Goal: Task Accomplishment & Management: Manage account settings

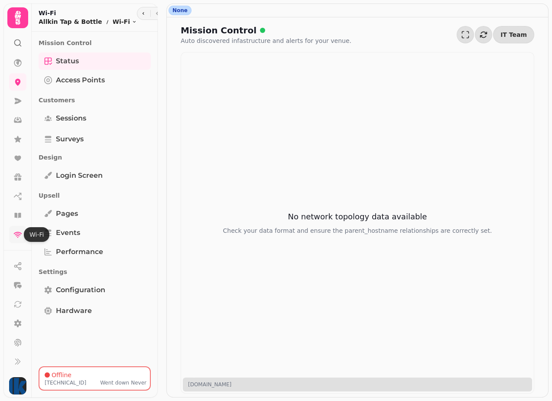
click at [15, 235] on icon at bounding box center [17, 234] width 9 height 9
click at [81, 82] on span "Access Points" at bounding box center [80, 80] width 49 height 10
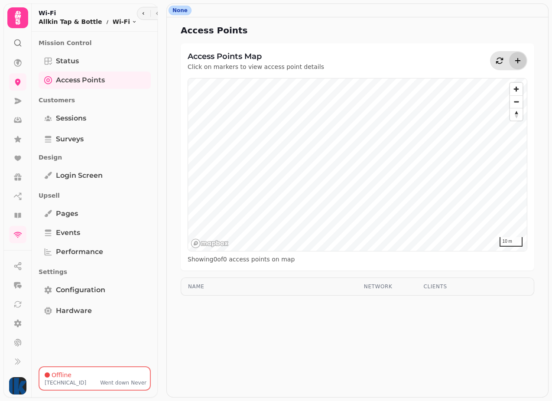
click at [519, 59] on icon "Add access point" at bounding box center [518, 60] width 9 height 9
click at [66, 62] on span "Status" at bounding box center [67, 61] width 23 height 10
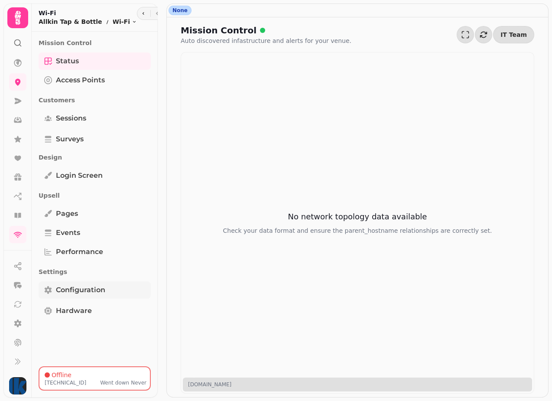
click at [78, 288] on span "Configuration" at bounding box center [80, 290] width 49 height 10
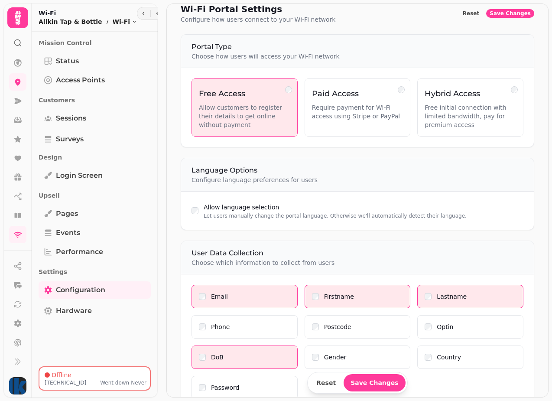
scroll to position [22, 0]
click at [77, 312] on span "Hardware" at bounding box center [74, 311] width 36 height 10
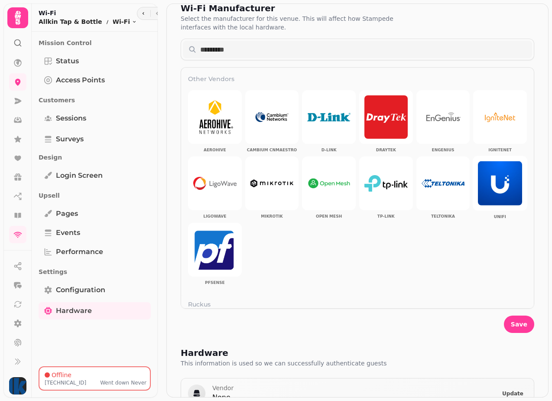
click at [503, 179] on img at bounding box center [500, 183] width 44 height 44
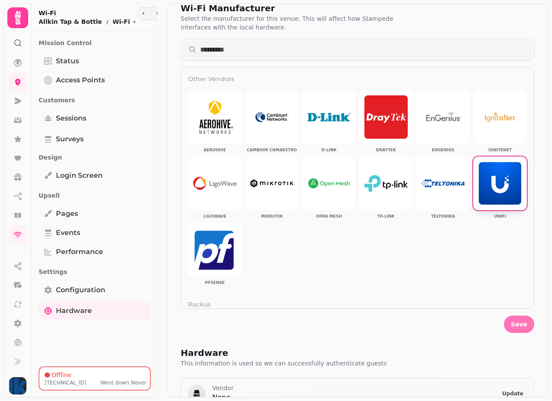
click at [521, 328] on button "Save" at bounding box center [519, 324] width 30 height 17
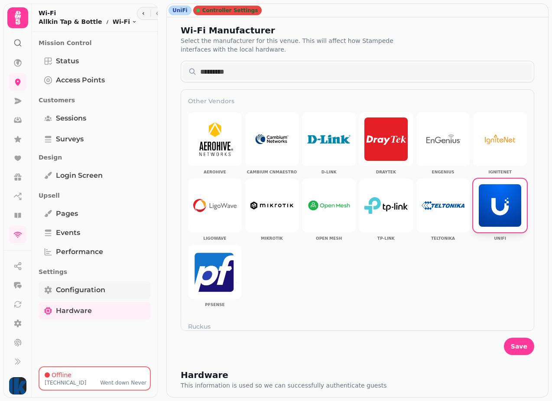
click at [78, 287] on span "Configuration" at bounding box center [80, 290] width 49 height 10
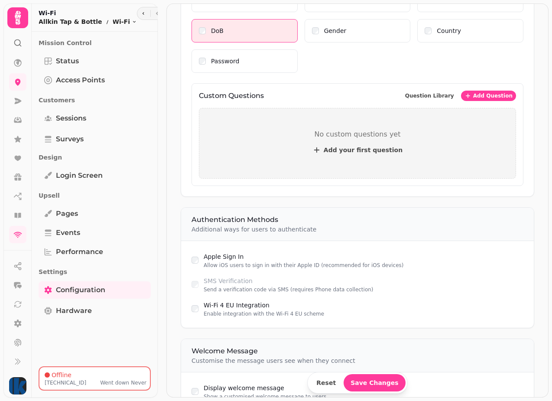
scroll to position [568, 0]
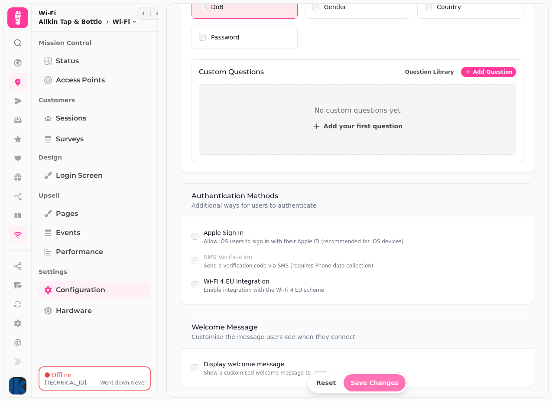
click at [374, 384] on span "Save Changes" at bounding box center [375, 383] width 48 height 6
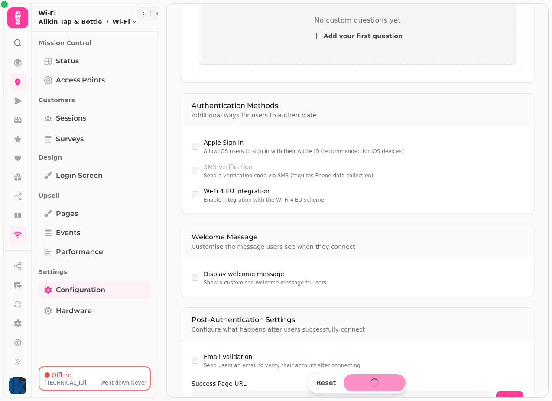
scroll to position [677, 0]
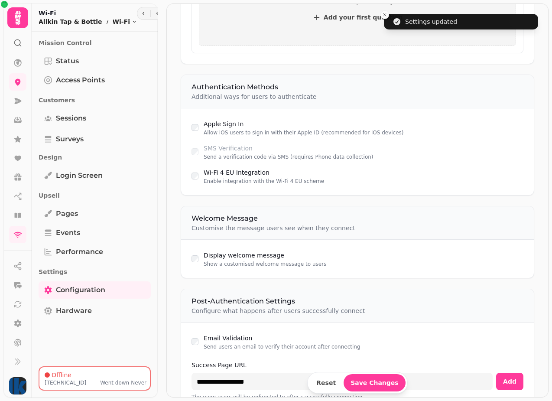
click at [237, 252] on label "Display welcome message" at bounding box center [244, 255] width 81 height 7
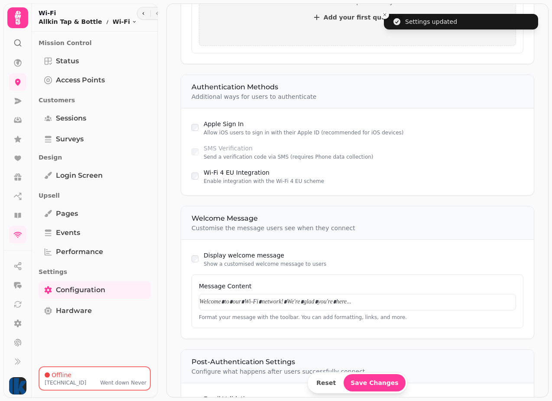
click at [275, 298] on p at bounding box center [357, 302] width 317 height 9
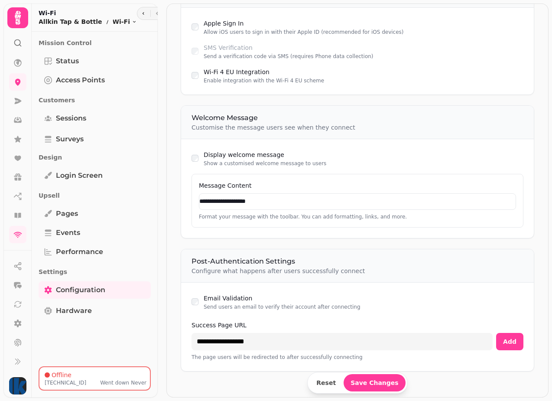
scroll to position [778, 0]
click at [376, 384] on span "Save Changes" at bounding box center [375, 383] width 48 height 6
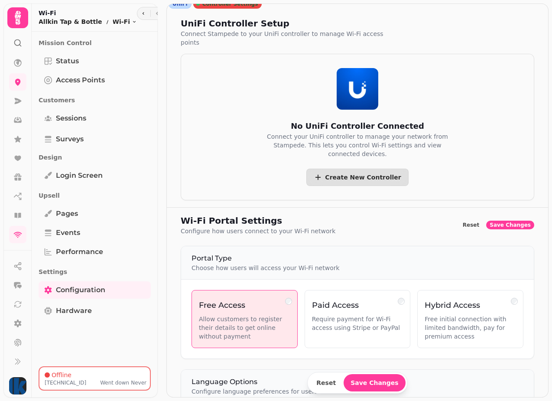
scroll to position [0, 0]
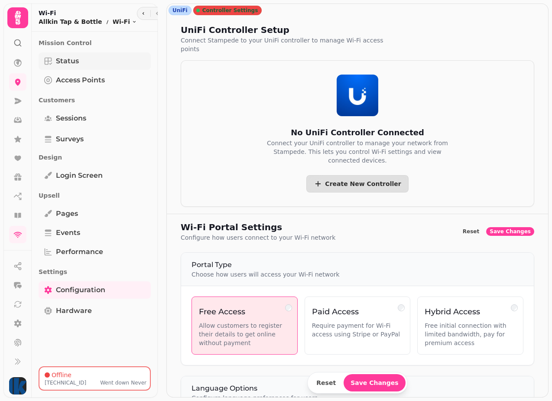
click at [78, 64] on span "Status" at bounding box center [67, 61] width 23 height 10
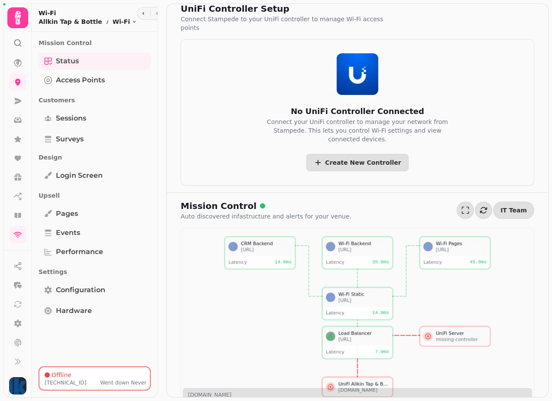
scroll to position [23, 0]
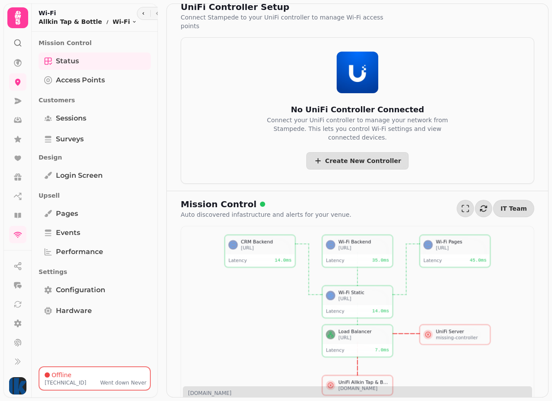
click at [371, 379] on div "UniFi Allkin Tap & Bottle" at bounding box center [364, 382] width 51 height 6
click at [79, 61] on link "Status" at bounding box center [95, 60] width 112 height 17
click at [79, 85] on span "Access Points" at bounding box center [80, 80] width 49 height 10
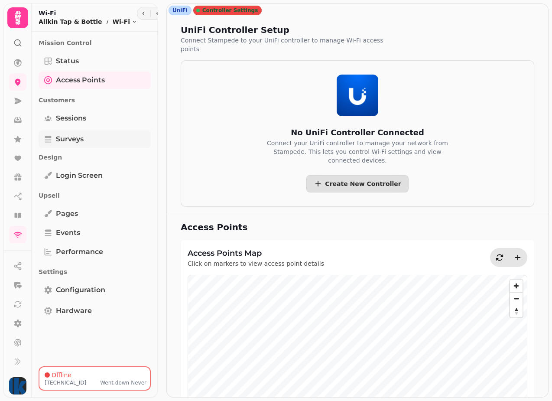
click at [76, 137] on span "Surveys" at bounding box center [70, 139] width 28 height 10
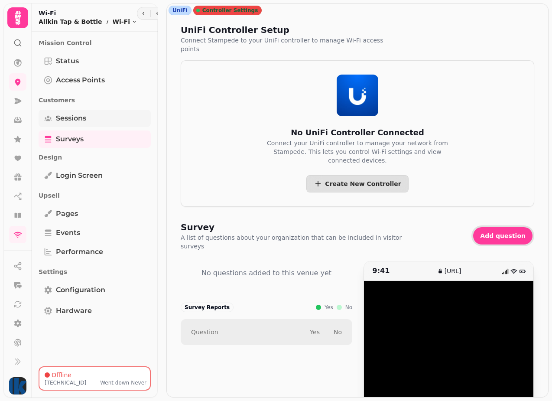
click at [73, 116] on span "Sessions" at bounding box center [71, 118] width 30 height 10
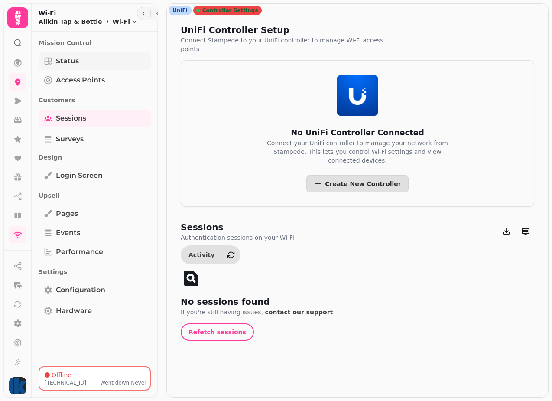
click at [77, 61] on span "Status" at bounding box center [67, 61] width 23 height 10
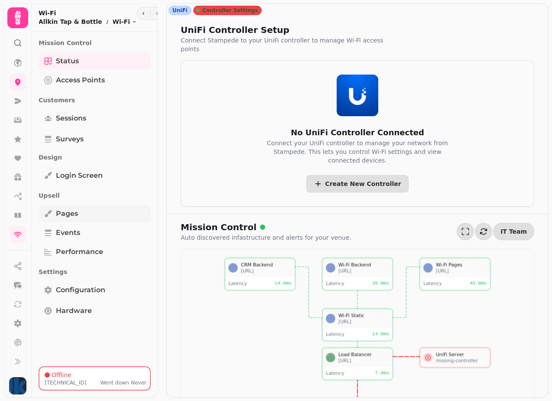
click at [80, 216] on link "Pages" at bounding box center [95, 213] width 112 height 17
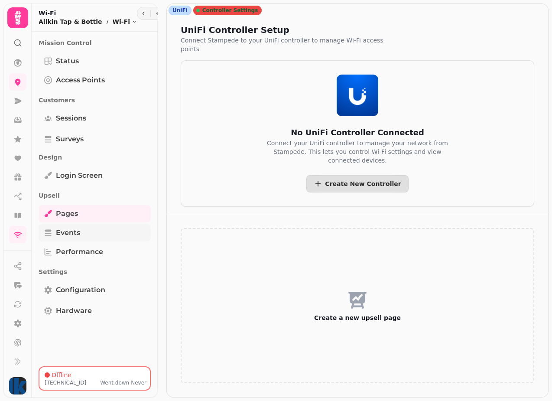
click at [76, 233] on span "Events" at bounding box center [68, 233] width 24 height 10
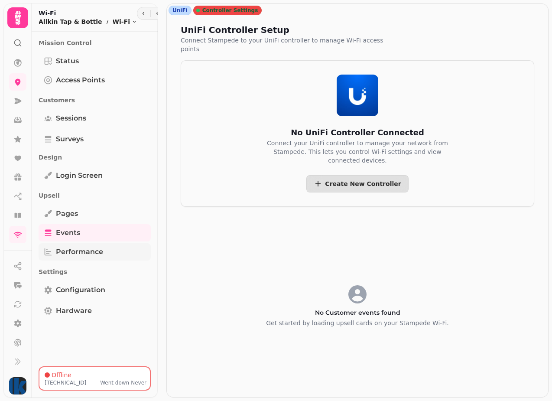
click at [93, 245] on link "Performance" at bounding box center [95, 251] width 112 height 17
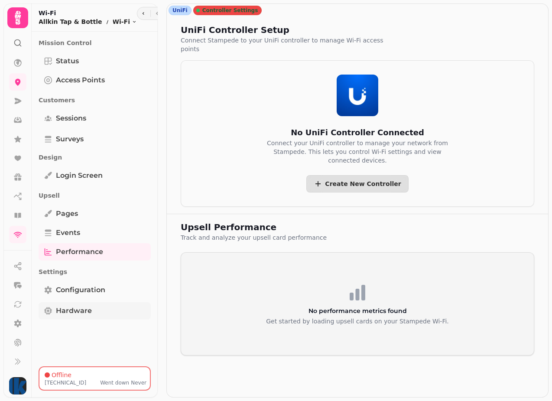
click at [72, 310] on span "Hardware" at bounding box center [74, 311] width 36 height 10
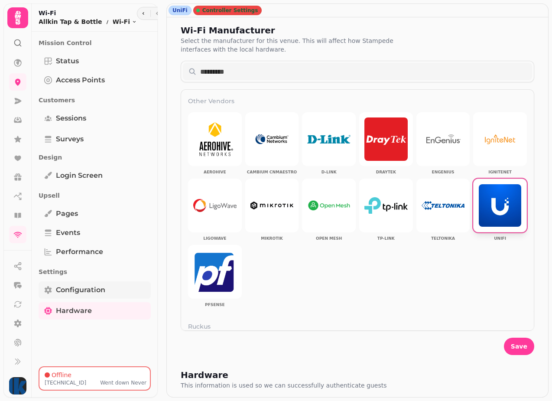
click at [81, 292] on span "Configuration" at bounding box center [80, 290] width 49 height 10
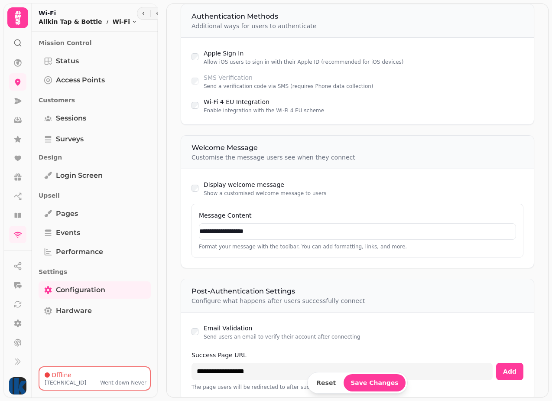
scroll to position [782, 0]
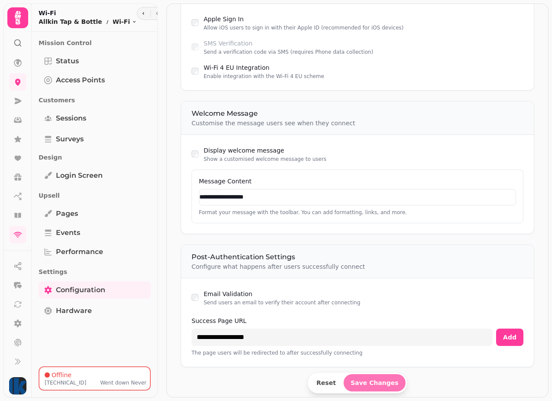
click at [378, 383] on button "Save Changes" at bounding box center [375, 382] width 62 height 17
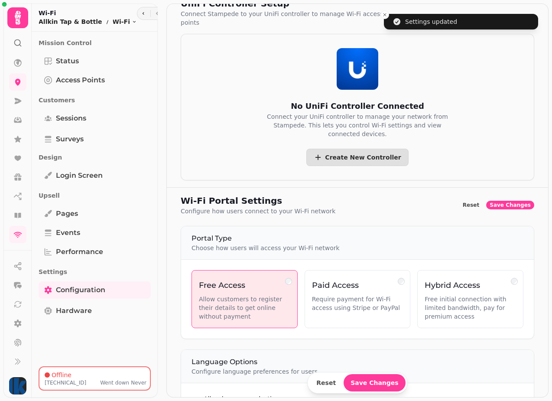
scroll to position [0, 0]
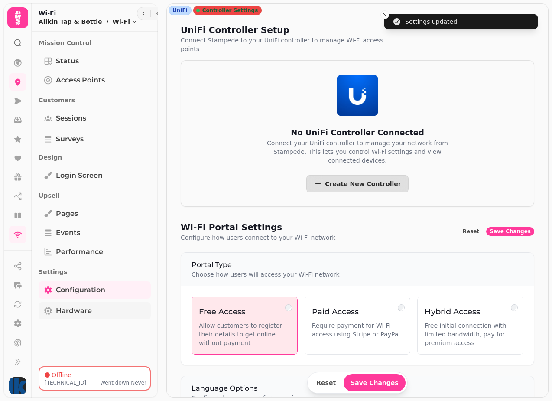
click at [88, 312] on span "Hardware" at bounding box center [74, 311] width 36 height 10
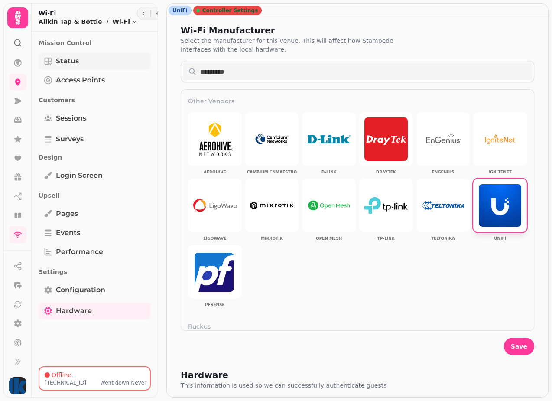
click at [76, 64] on span "Status" at bounding box center [67, 61] width 23 height 10
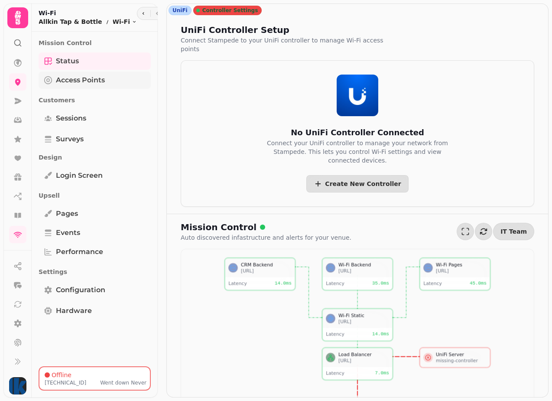
click at [98, 84] on span "Access Points" at bounding box center [80, 80] width 49 height 10
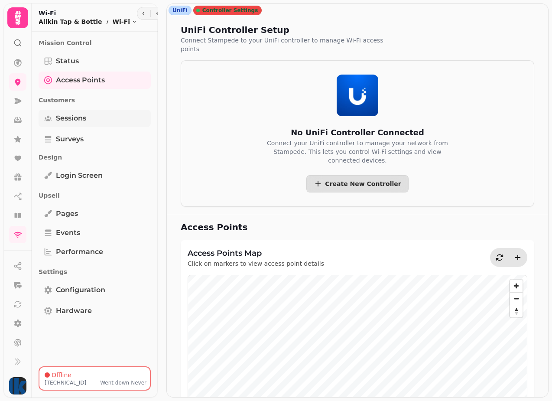
click at [78, 120] on span "Sessions" at bounding box center [71, 118] width 30 height 10
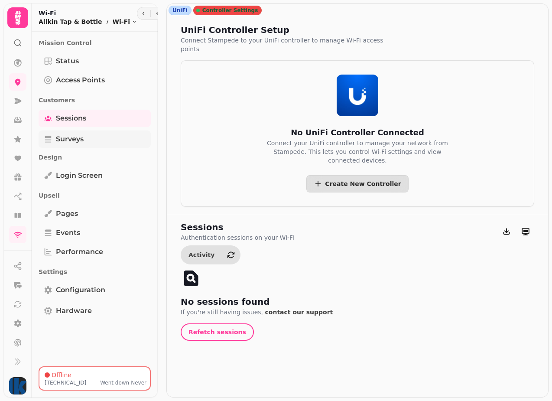
click at [70, 137] on span "Surveys" at bounding box center [70, 139] width 28 height 10
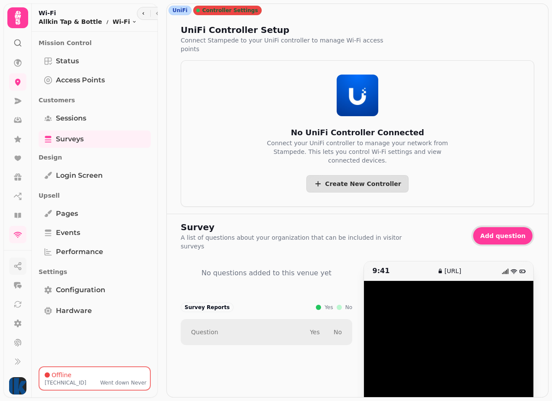
scroll to position [1, 0]
click at [17, 326] on icon at bounding box center [17, 323] width 7 height 8
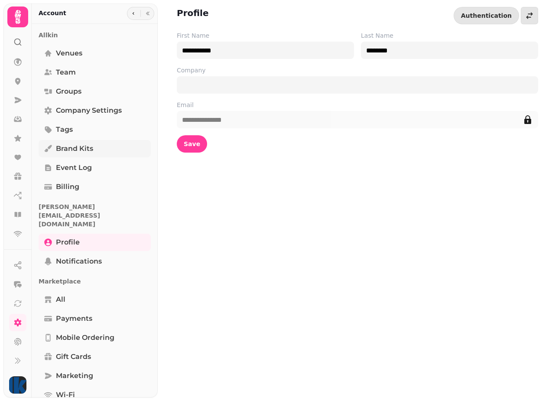
click at [85, 148] on span "Brand Kits" at bounding box center [74, 149] width 37 height 10
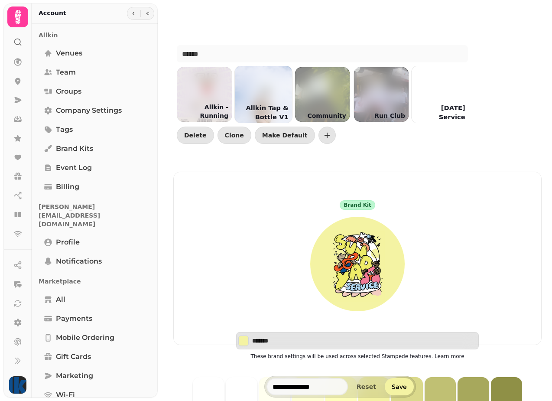
click at [264, 87] on div at bounding box center [263, 94] width 57 height 57
type input "*******"
type input "**********"
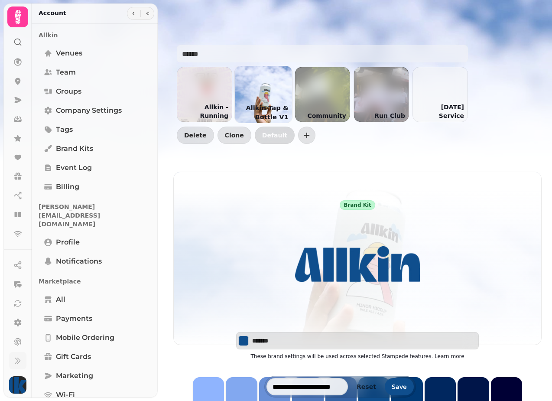
click at [18, 365] on icon at bounding box center [17, 360] width 9 height 9
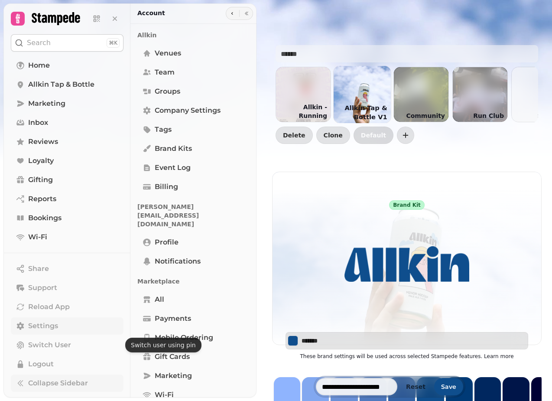
click at [52, 328] on span "Settings" at bounding box center [43, 326] width 30 height 10
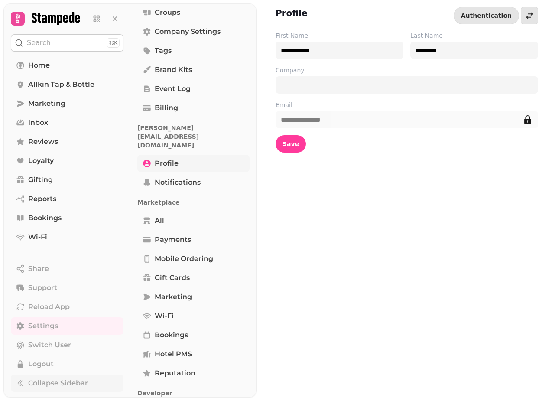
scroll to position [87, 0]
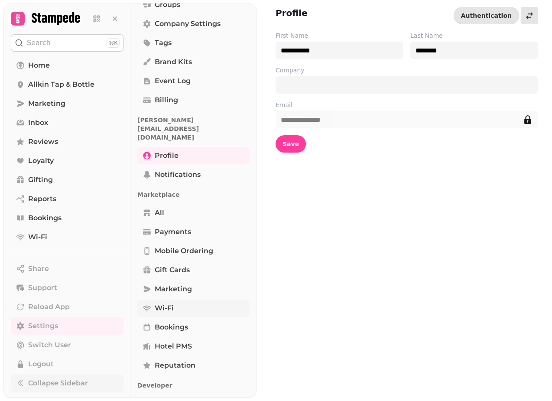
click at [178, 300] on link "Wi-Fi" at bounding box center [193, 308] width 112 height 17
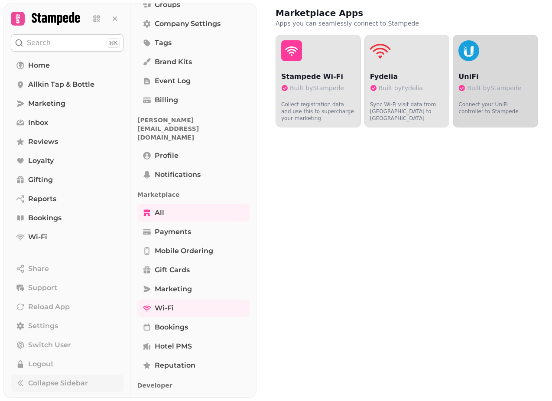
click at [502, 72] on p "UniFi" at bounding box center [496, 77] width 74 height 10
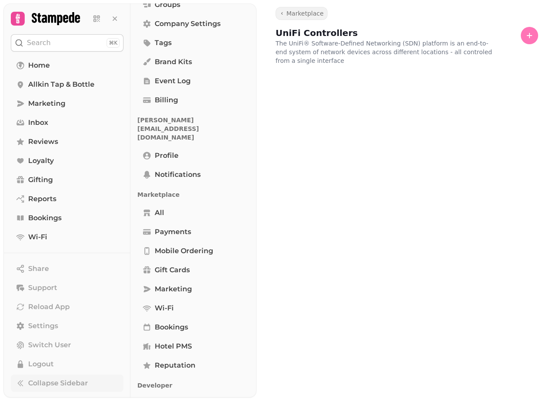
click at [529, 33] on icon "button" at bounding box center [530, 35] width 9 height 9
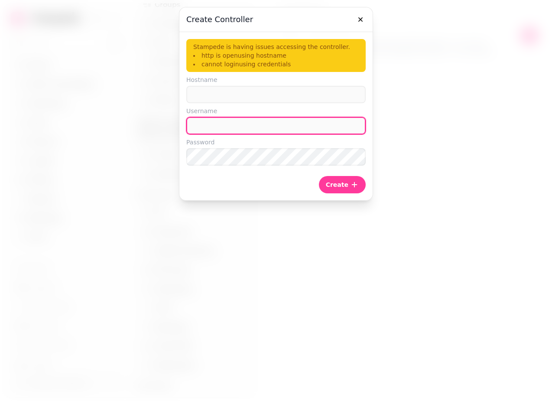
type input "********"
click at [363, 20] on icon "button" at bounding box center [360, 19] width 9 height 9
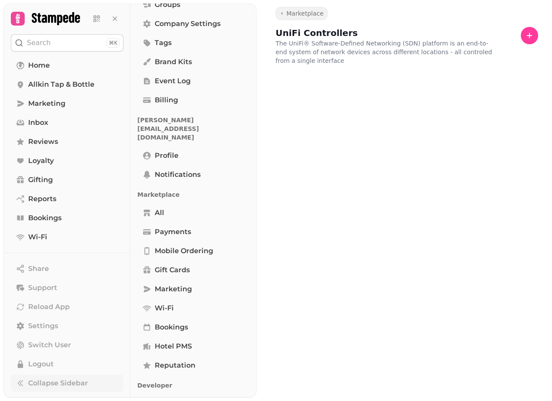
click at [300, 80] on div "Marketplace UniFi Controllers The UniFi® Software-Defined Networking (SDN) plat…" at bounding box center [405, 200] width 296 height 401
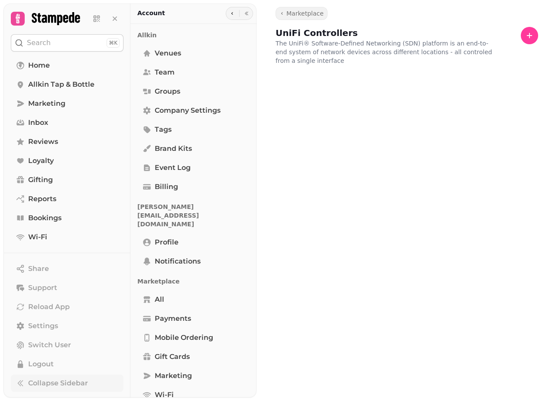
click at [156, 14] on h2 "Account" at bounding box center [151, 13] width 28 height 9
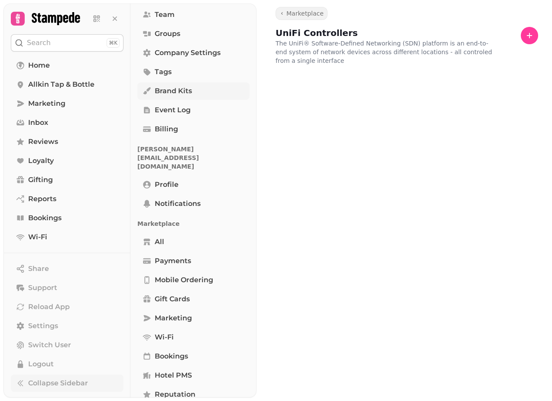
scroll to position [119, 0]
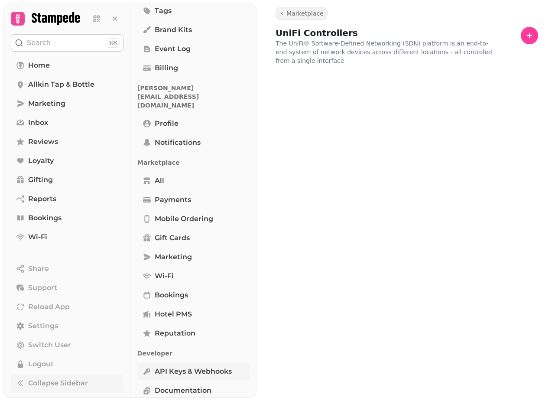
click at [183, 366] on span "API keys & webhooks" at bounding box center [193, 371] width 77 height 10
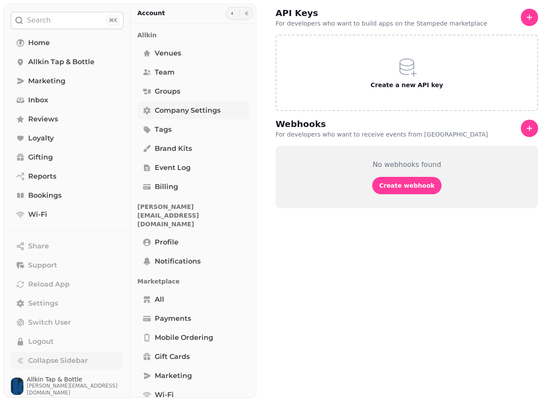
click at [180, 113] on span "Company settings" at bounding box center [188, 110] width 66 height 10
select select "**********"
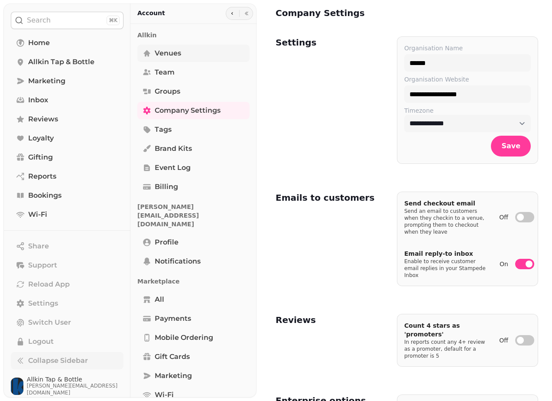
click at [169, 53] on span "Venues" at bounding box center [168, 53] width 26 height 10
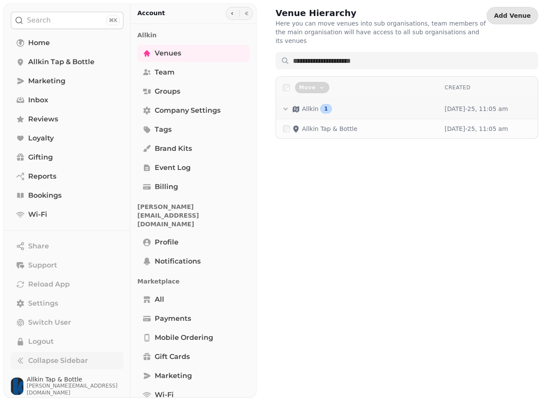
click at [310, 105] on p "Allkin" at bounding box center [310, 109] width 16 height 9
click at [286, 108] on icon "button" at bounding box center [286, 109] width 4 height 3
click at [286, 107] on icon "button" at bounding box center [286, 109] width 3 height 4
click at [333, 124] on p "Allkin Tap & Bottle" at bounding box center [330, 128] width 56 height 9
click at [176, 113] on span "Company settings" at bounding box center [188, 110] width 66 height 10
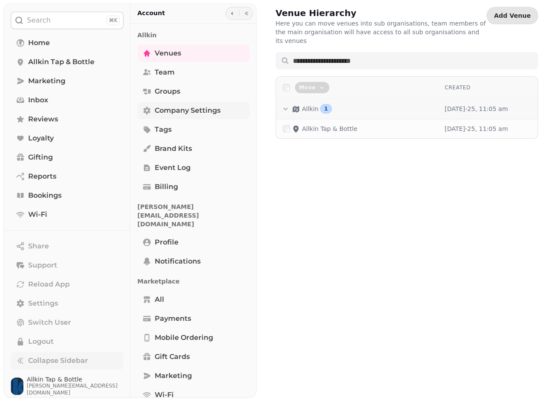
select select "**********"
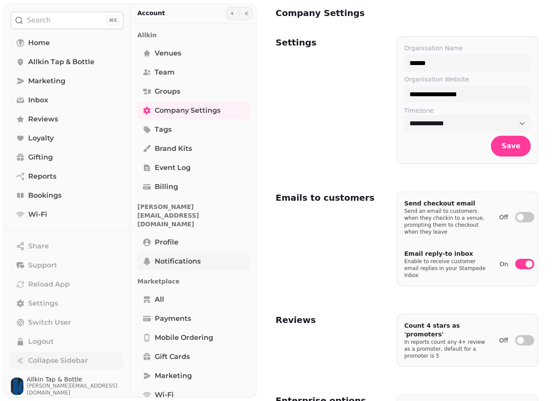
scroll to position [119, 0]
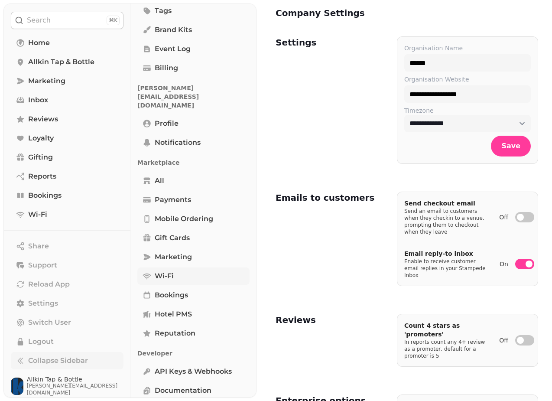
click at [175, 268] on link "Wi-Fi" at bounding box center [193, 276] width 112 height 17
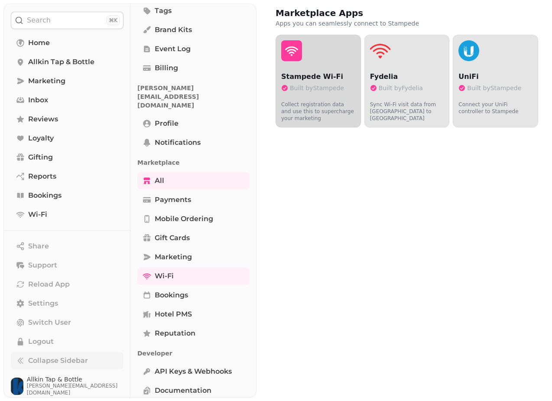
click at [321, 100] on p "Collect registration data and use this to supercharge your marketing" at bounding box center [318, 108] width 74 height 28
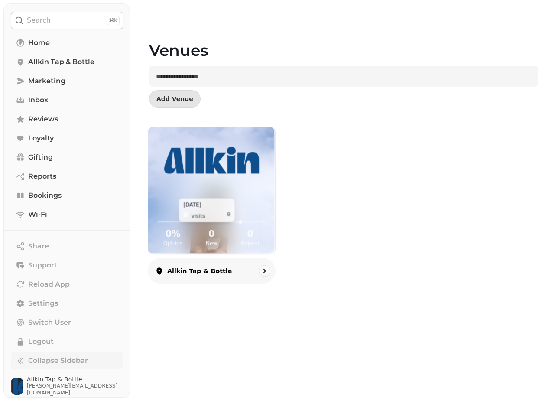
click at [239, 203] on icon at bounding box center [211, 210] width 113 height 28
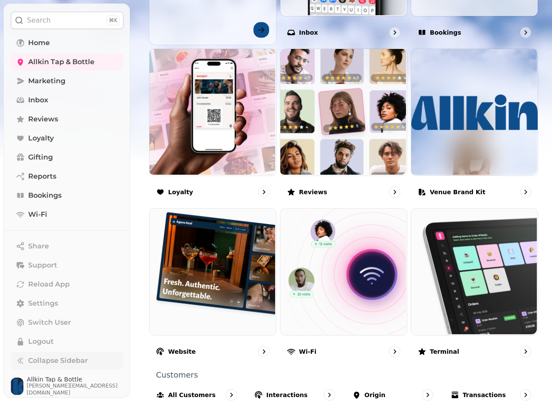
scroll to position [453, 0]
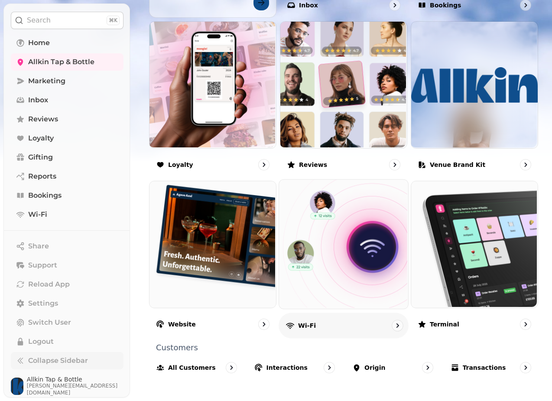
click at [359, 330] on div "Wi-Fi" at bounding box center [344, 326] width 130 height 26
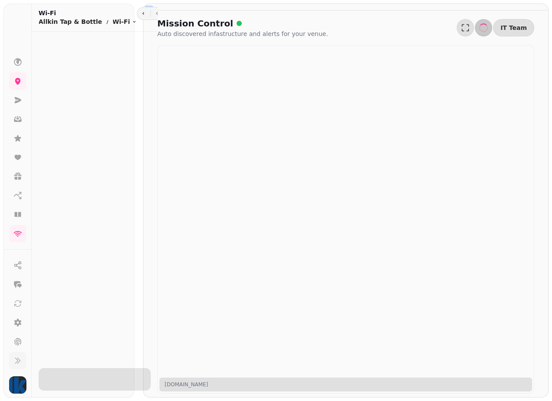
scroll to position [1, 0]
